Goal: Task Accomplishment & Management: Manage account settings

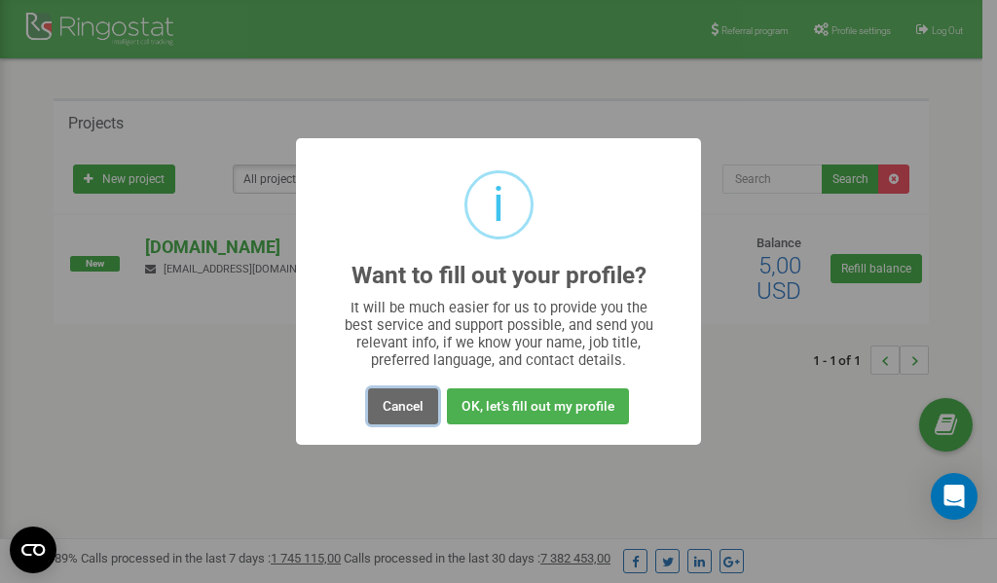
click at [414, 407] on button "Cancel" at bounding box center [403, 407] width 70 height 36
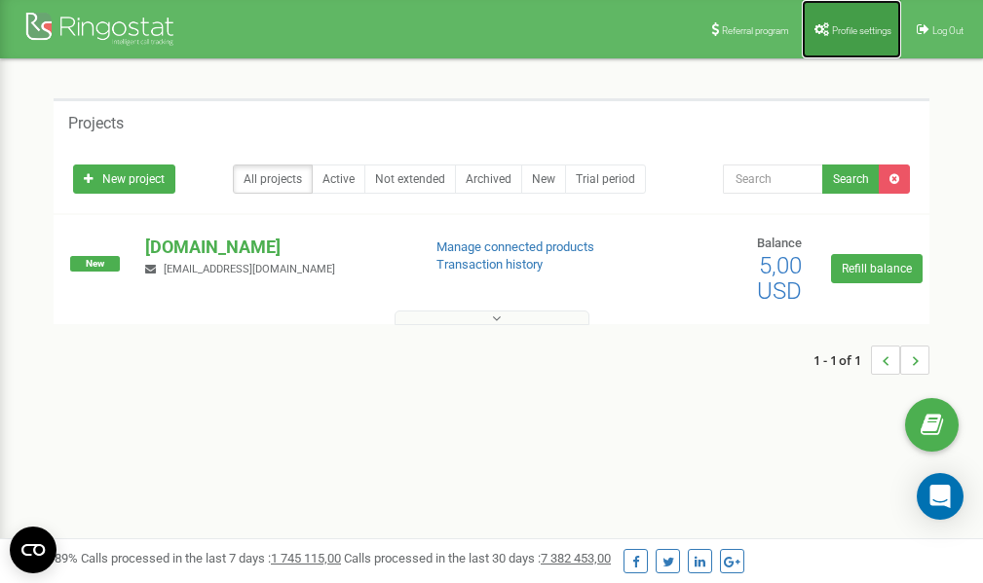
click at [848, 22] on link "Profile settings" at bounding box center [851, 29] width 99 height 58
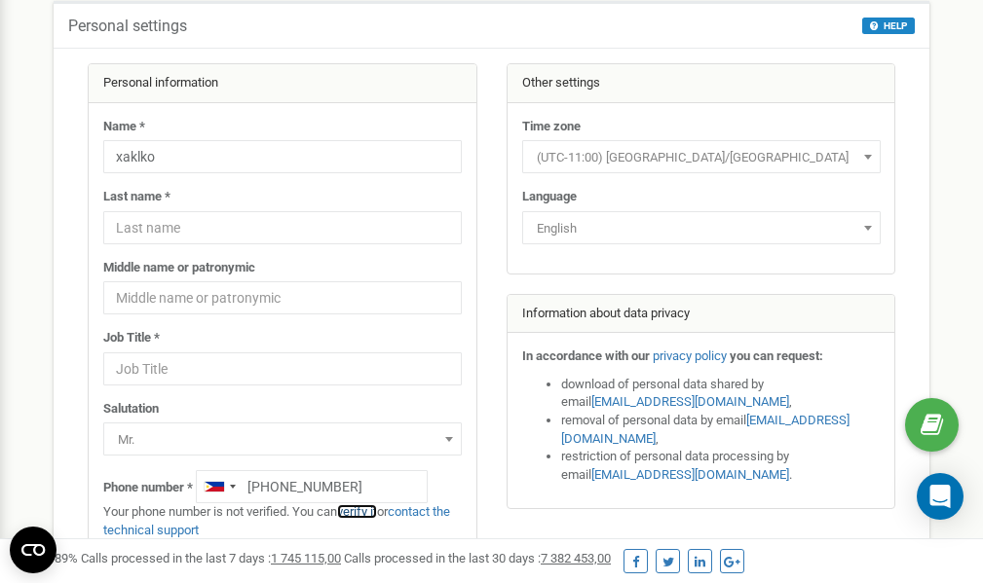
click at [370, 511] on link "verify it" at bounding box center [357, 512] width 40 height 15
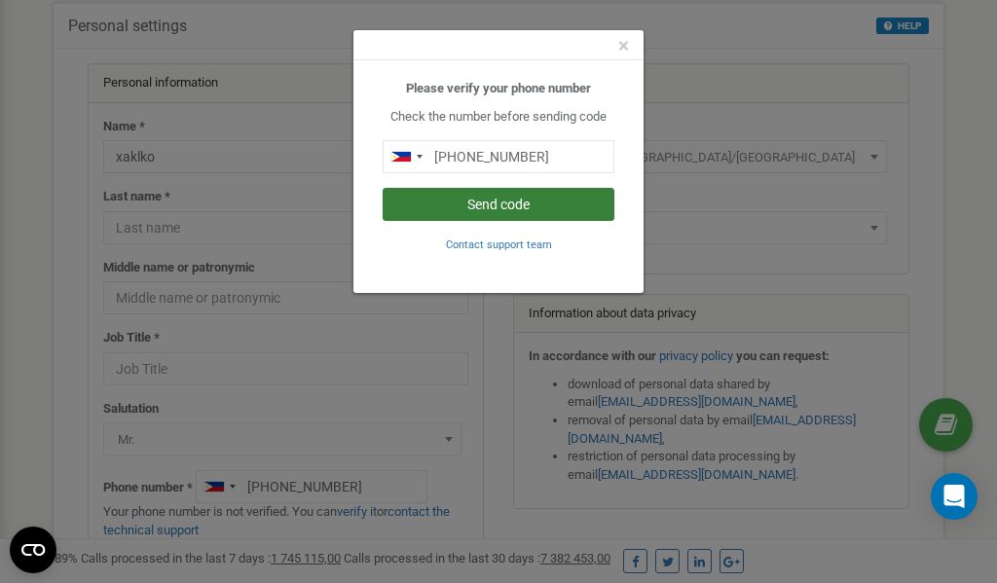
click at [491, 205] on button "Send code" at bounding box center [499, 204] width 232 height 33
